Goal: Information Seeking & Learning: Learn about a topic

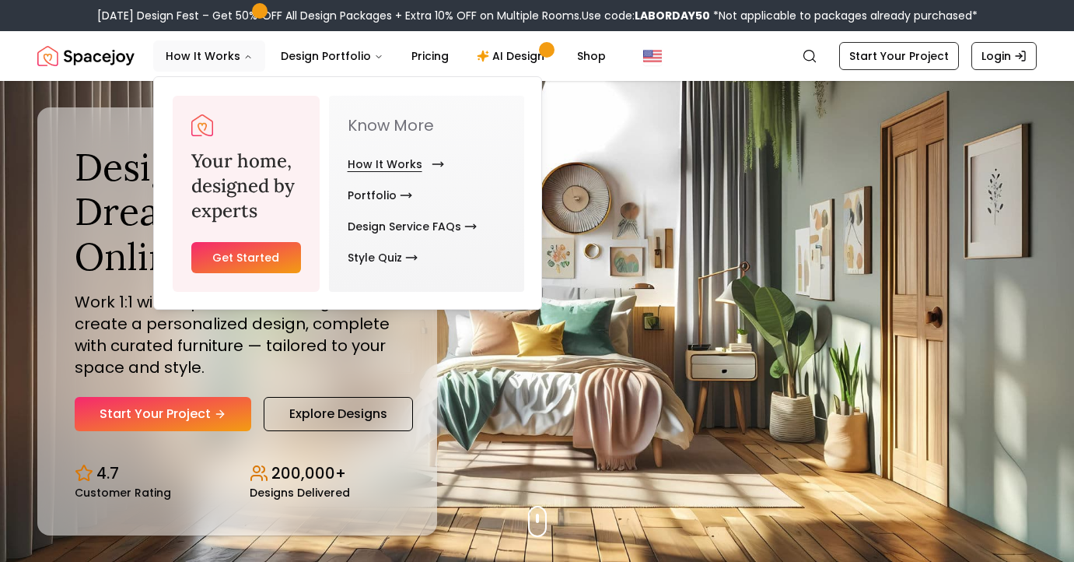
click at [394, 166] on link "How It Works" at bounding box center [393, 164] width 90 height 31
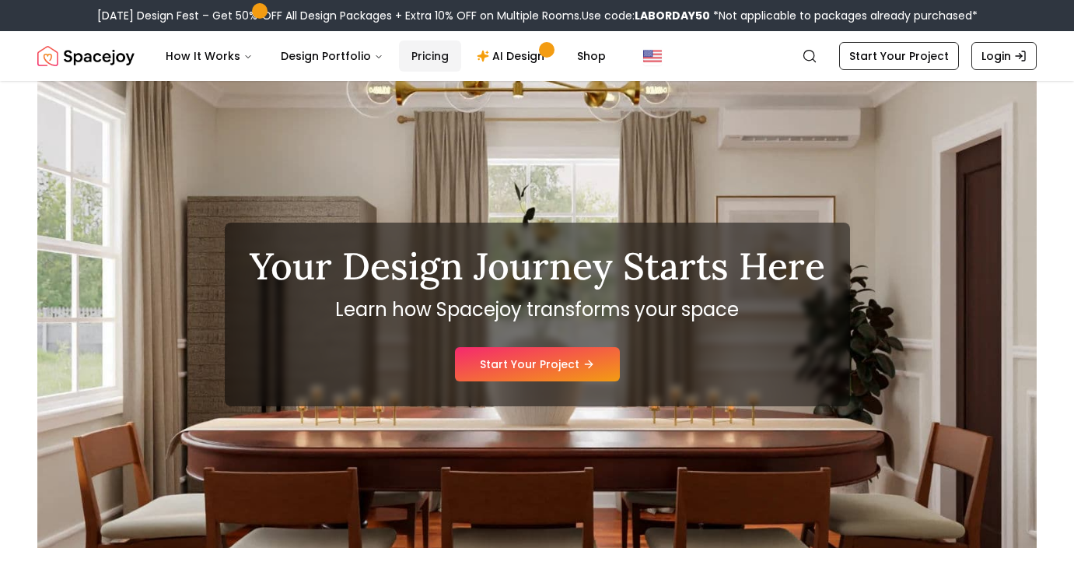
click at [428, 58] on link "Pricing" at bounding box center [430, 55] width 62 height 31
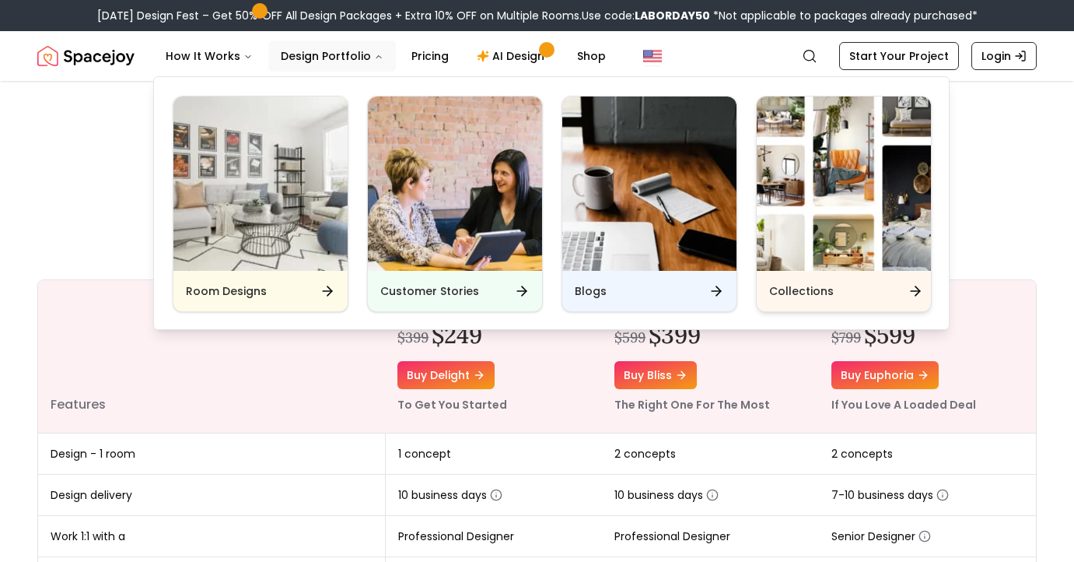
click at [828, 290] on h6 "Collections" at bounding box center [801, 291] width 65 height 16
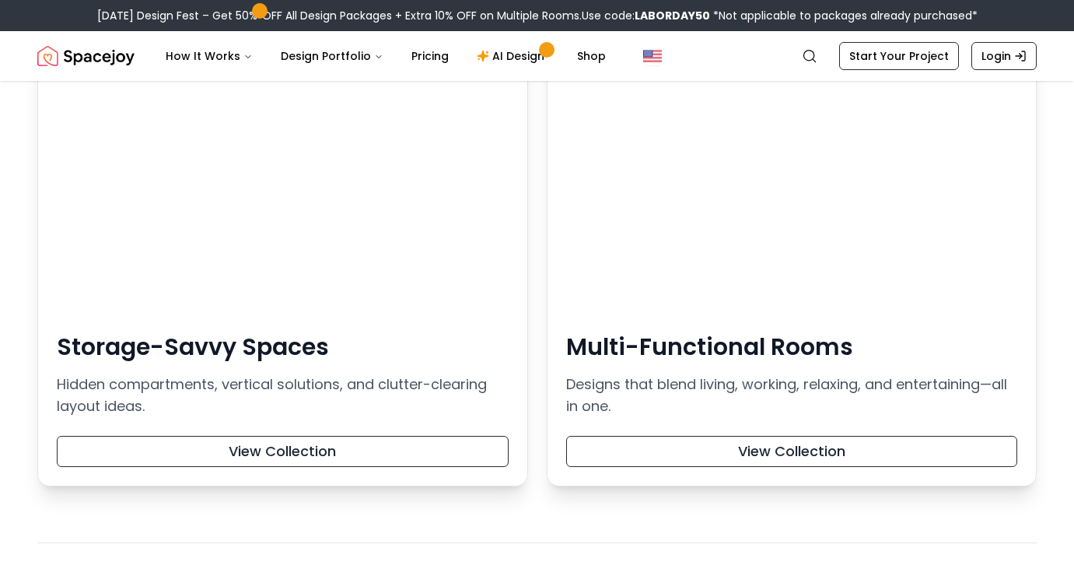
scroll to position [2834, 0]
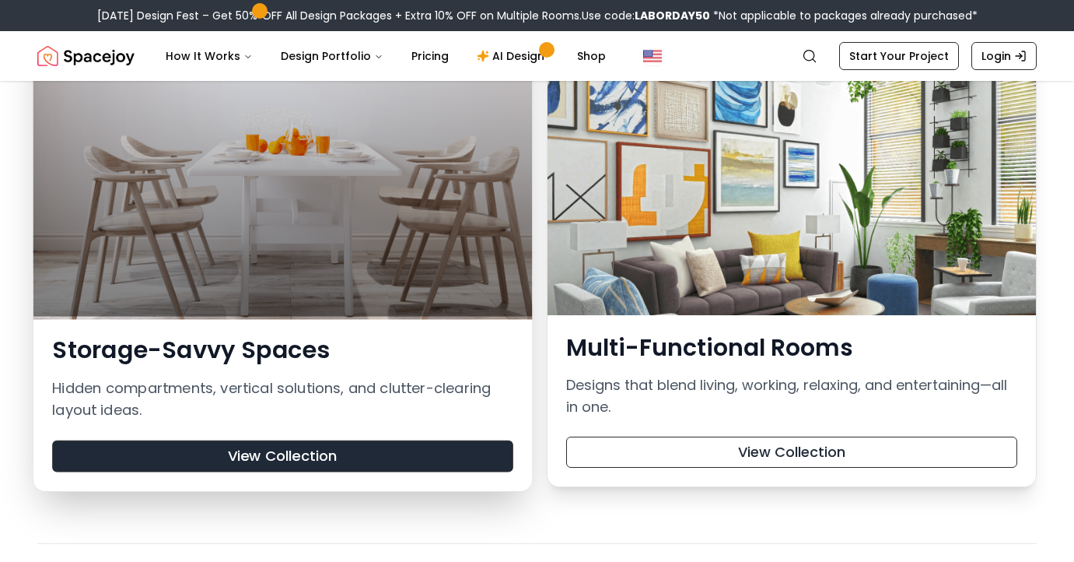
click at [298, 453] on button "View Collection" at bounding box center [282, 456] width 460 height 32
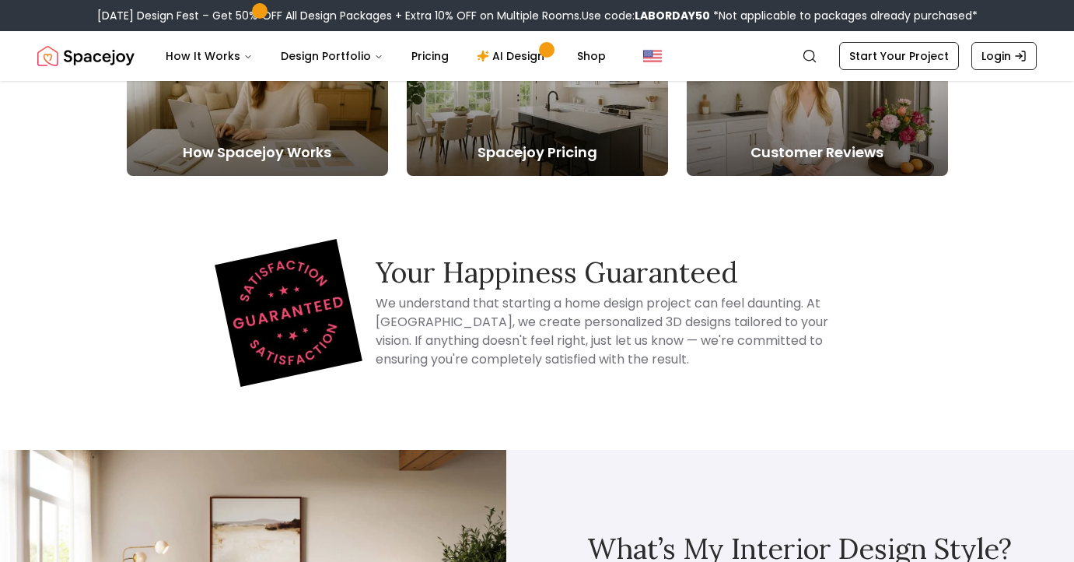
scroll to position [521, 0]
